Goal: Information Seeking & Learning: Learn about a topic

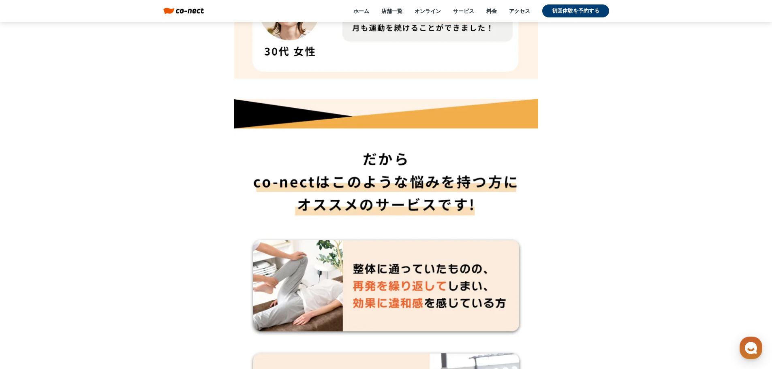
scroll to position [5944, 0]
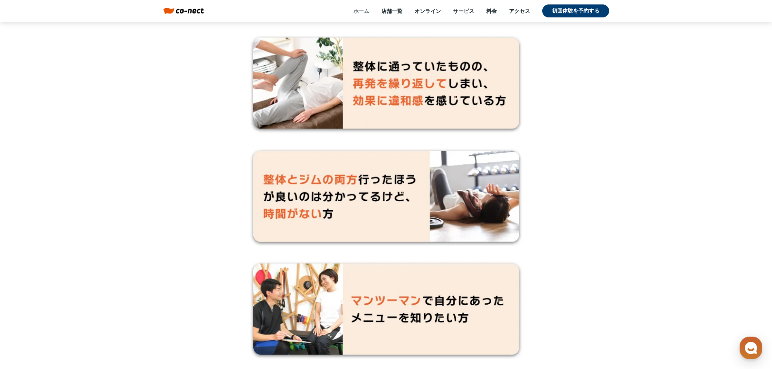
click at [359, 11] on link "ホーム" at bounding box center [361, 10] width 16 height 7
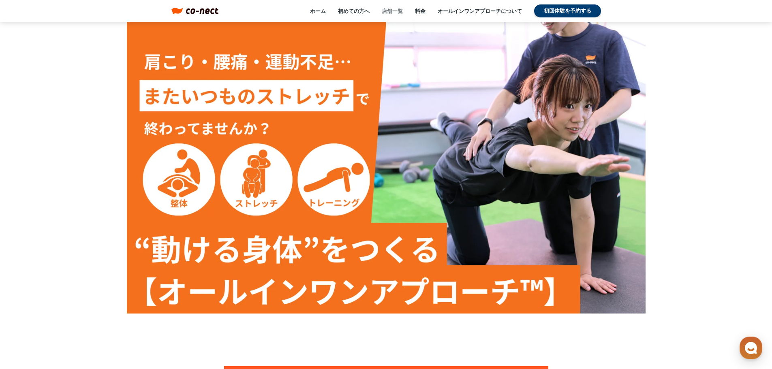
click at [388, 9] on link "店舗一覧" at bounding box center [392, 10] width 21 height 7
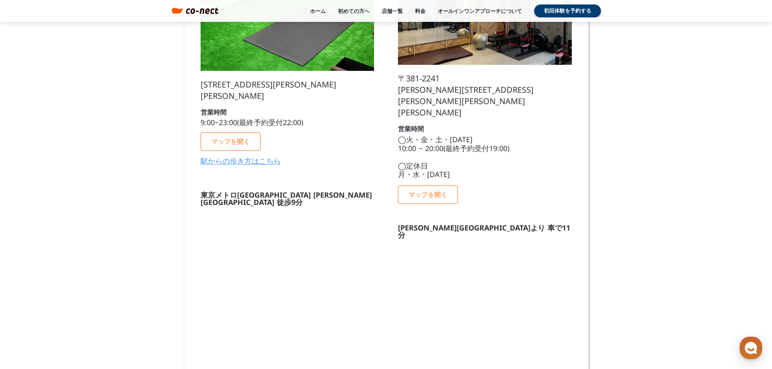
scroll to position [1127, 0]
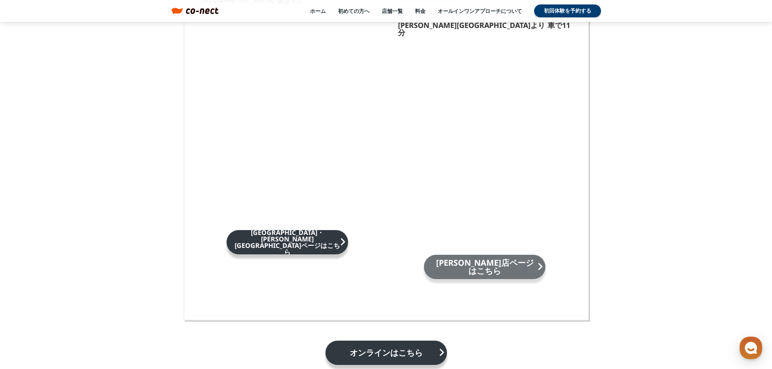
click at [489, 259] on p "長野店ページはこちら" at bounding box center [484, 267] width 105 height 16
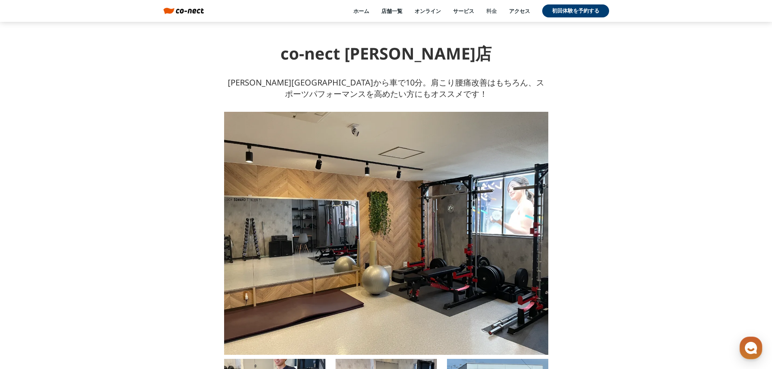
click at [492, 13] on link "料金" at bounding box center [491, 10] width 11 height 7
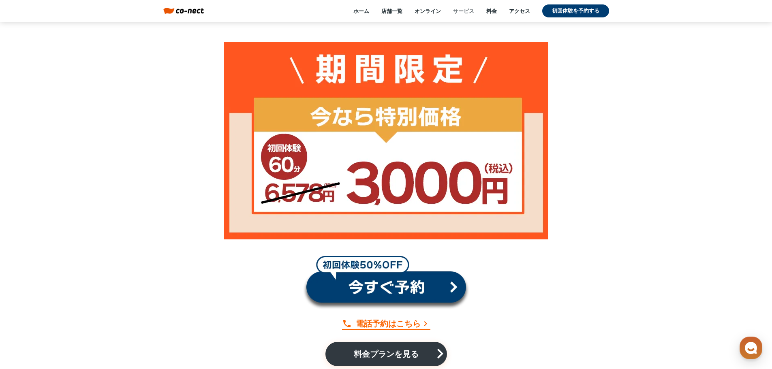
click at [464, 13] on link "サービス" at bounding box center [463, 10] width 21 height 7
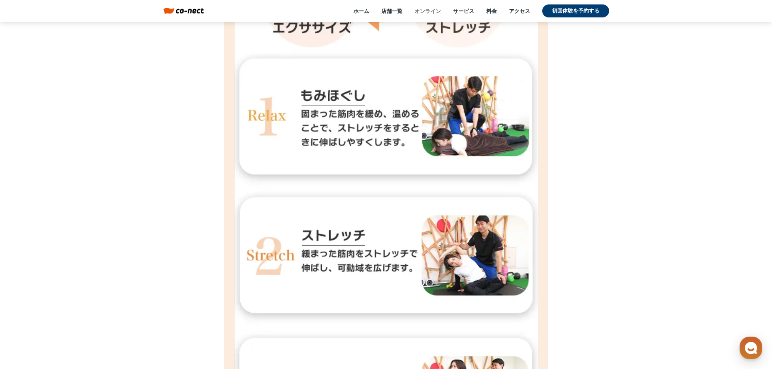
scroll to position [1166, 0]
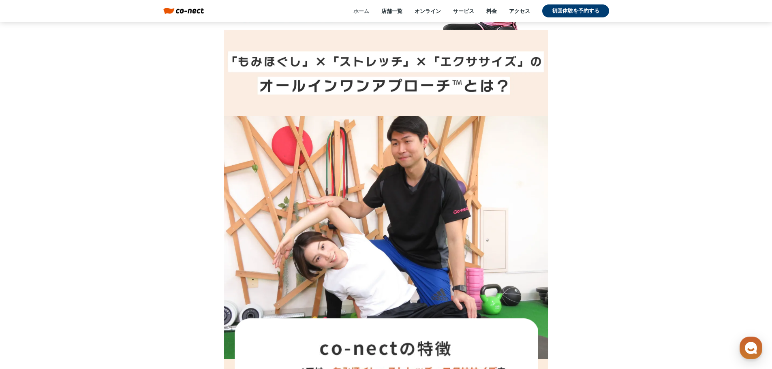
click at [361, 12] on link "ホーム" at bounding box center [361, 10] width 16 height 7
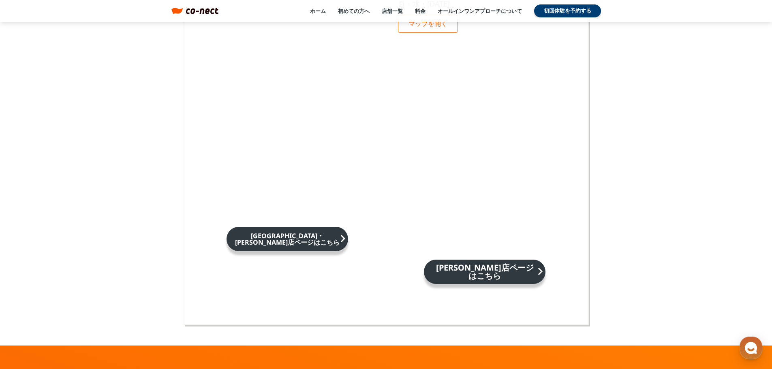
scroll to position [5026, 0]
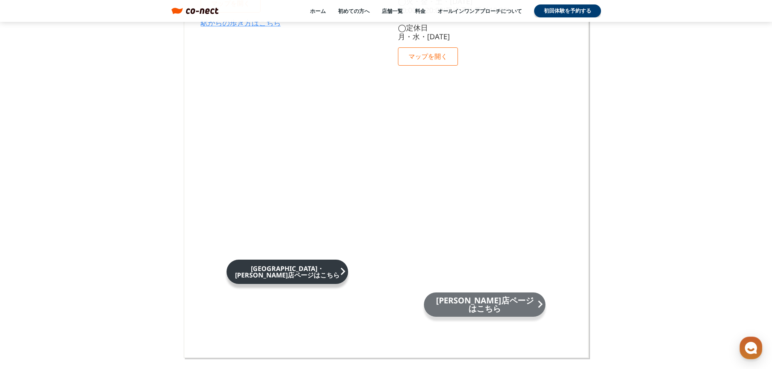
click at [496, 297] on p "[PERSON_NAME]店ページはこちら" at bounding box center [484, 305] width 105 height 16
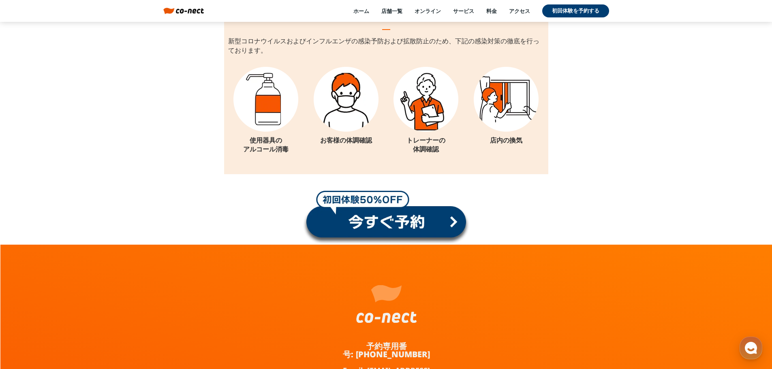
scroll to position [9034, 0]
